Goal: Check status: Check status

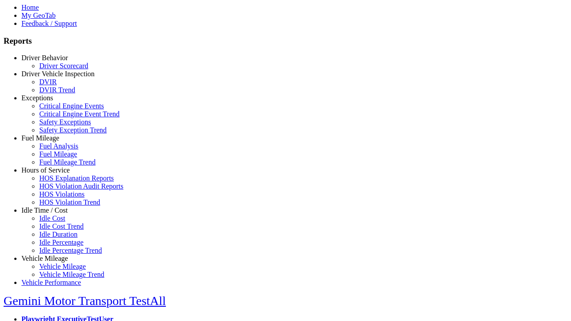
click at [51, 102] on link "Exceptions" at bounding box center [37, 98] width 32 height 8
click at [58, 134] on link "Safety Exception Trend" at bounding box center [72, 130] width 67 height 8
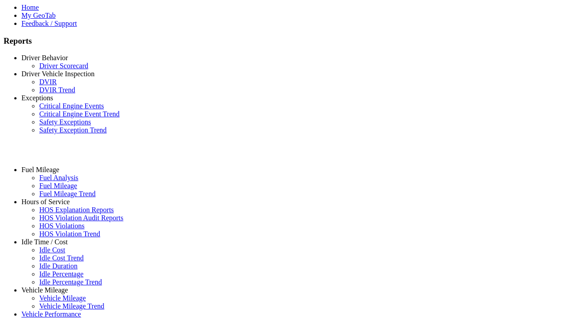
select select "**********"
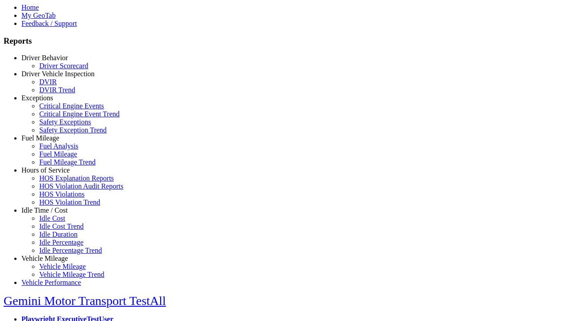
type input "**********"
